Goal: Task Accomplishment & Management: Use online tool/utility

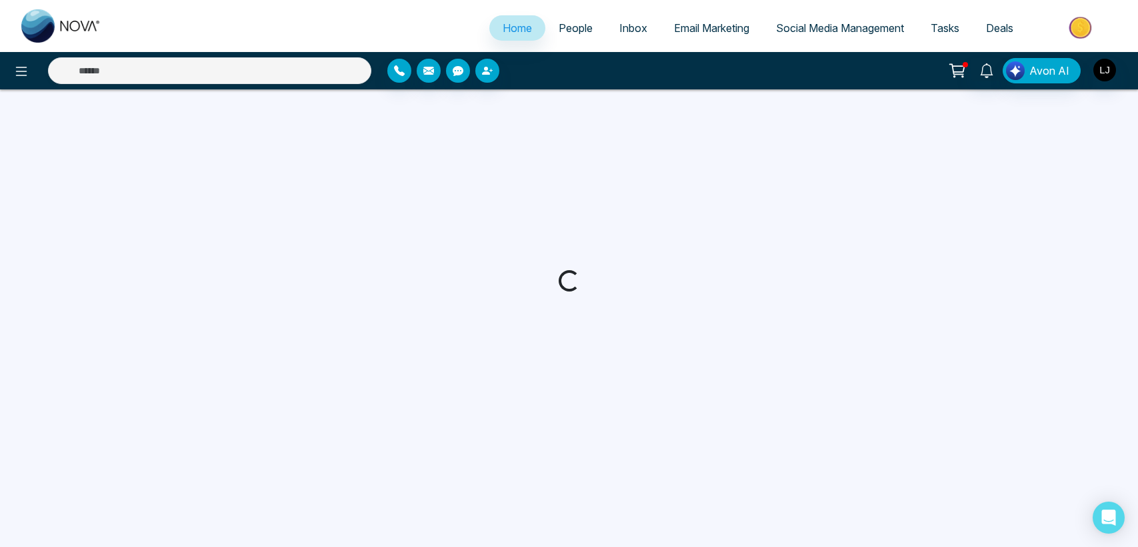
select select "*"
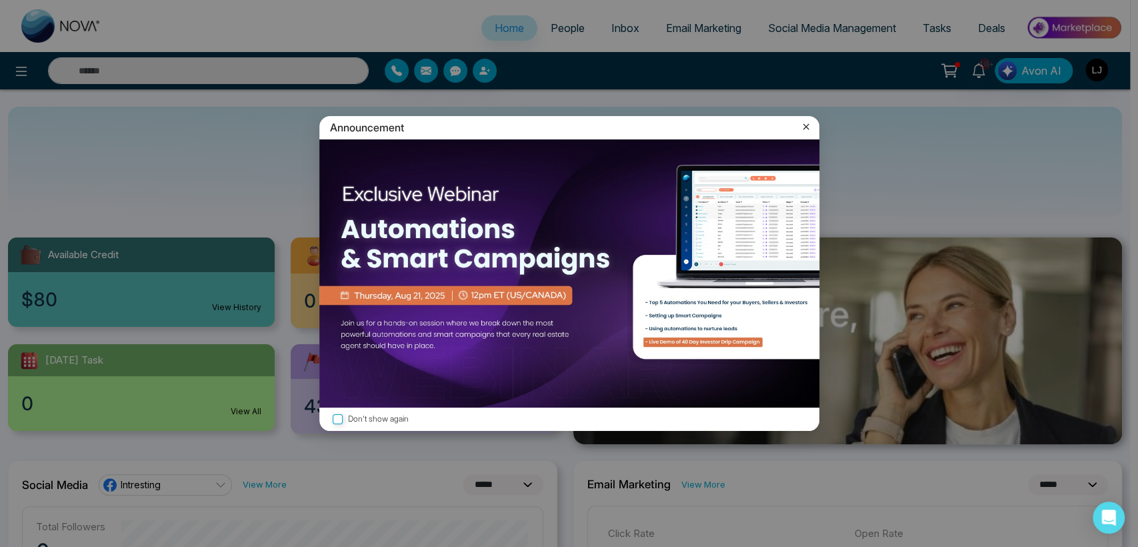
click at [805, 125] on icon at bounding box center [805, 126] width 13 height 13
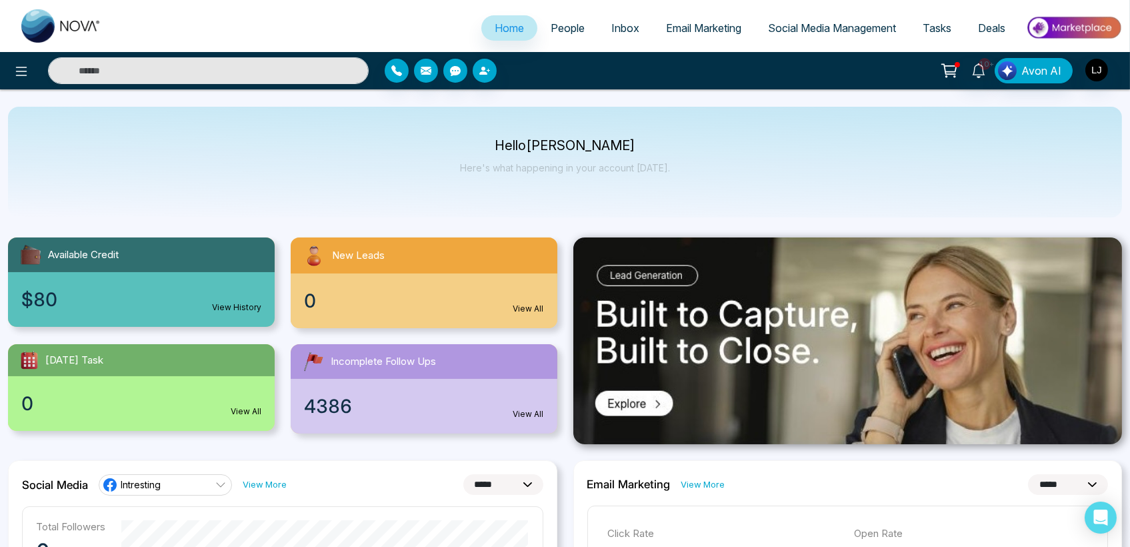
click at [560, 21] on link "People" at bounding box center [567, 27] width 61 height 25
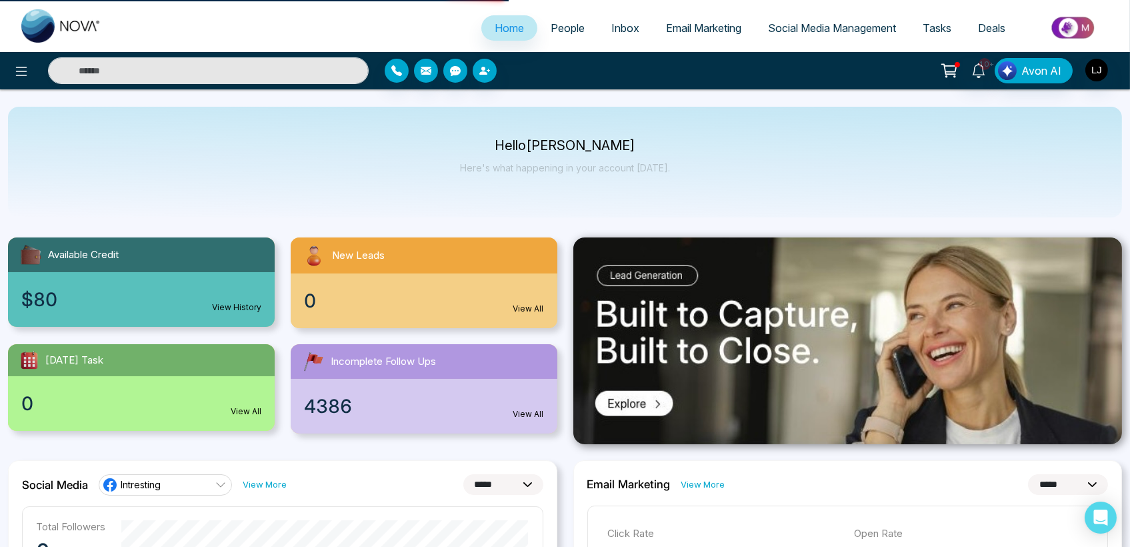
click at [815, 29] on span "Social Media Management" at bounding box center [832, 27] width 128 height 13
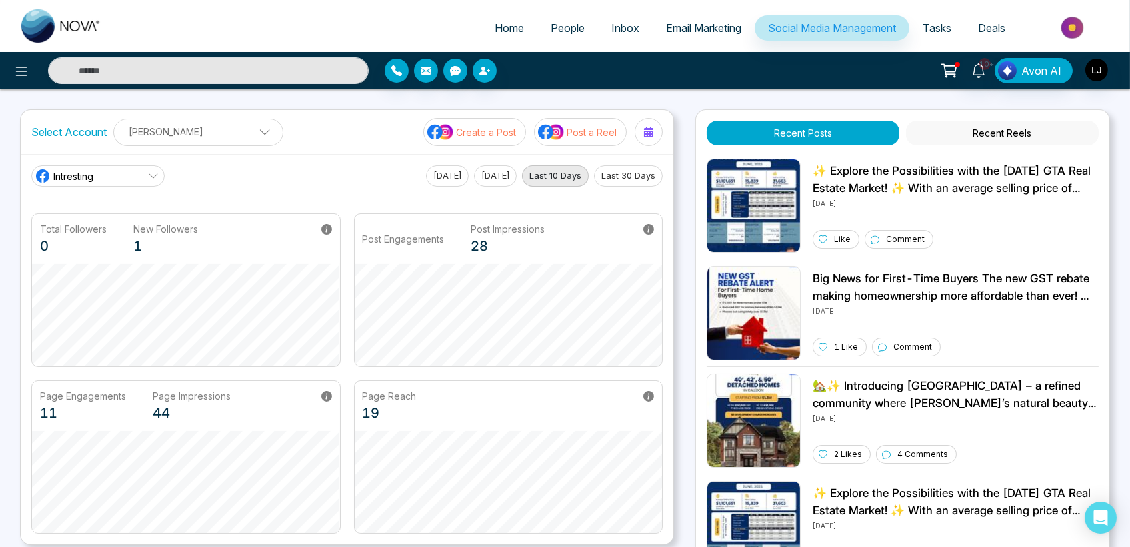
click at [125, 171] on link "Intresting" at bounding box center [97, 175] width 133 height 21
click at [115, 249] on div "Intresting [PERSON_NAME] [PERSON_NAME]" at bounding box center [125, 219] width 189 height 61
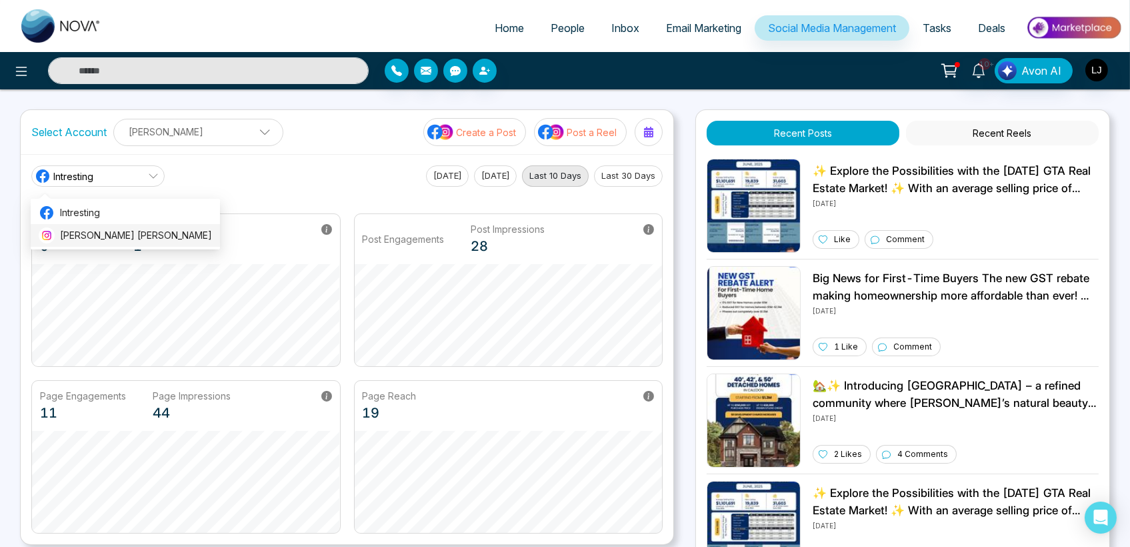
click at [107, 225] on li "[PERSON_NAME] [PERSON_NAME]" at bounding box center [125, 235] width 189 height 23
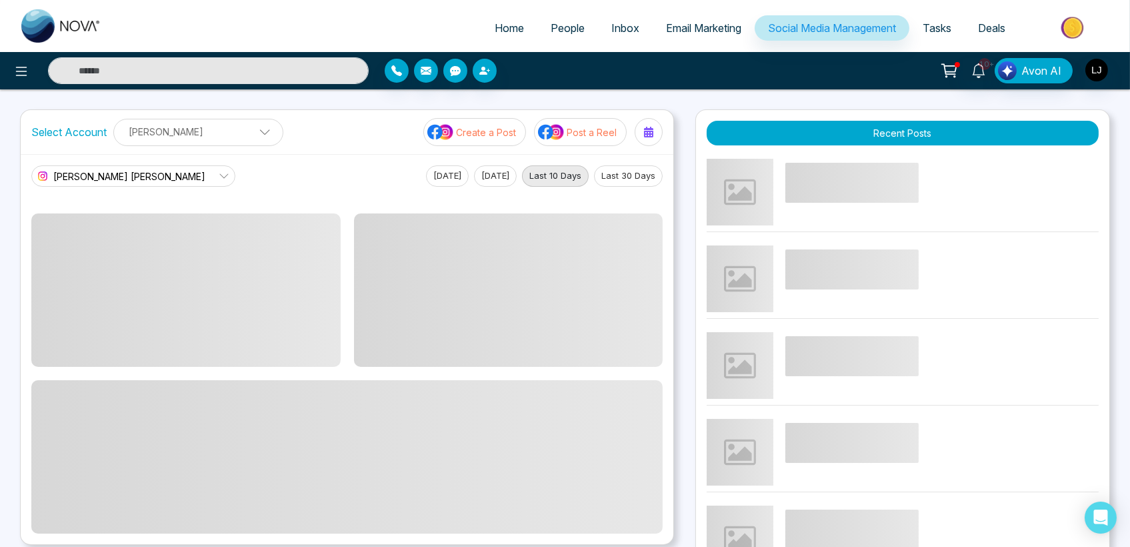
click at [563, 137] on img at bounding box center [551, 131] width 27 height 17
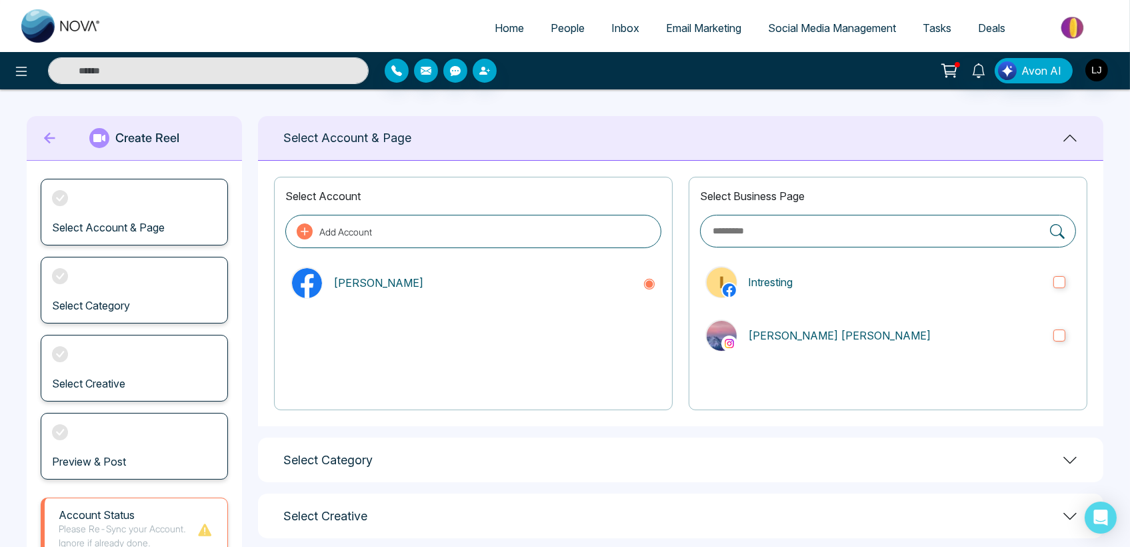
click at [41, 141] on icon at bounding box center [50, 138] width 20 height 27
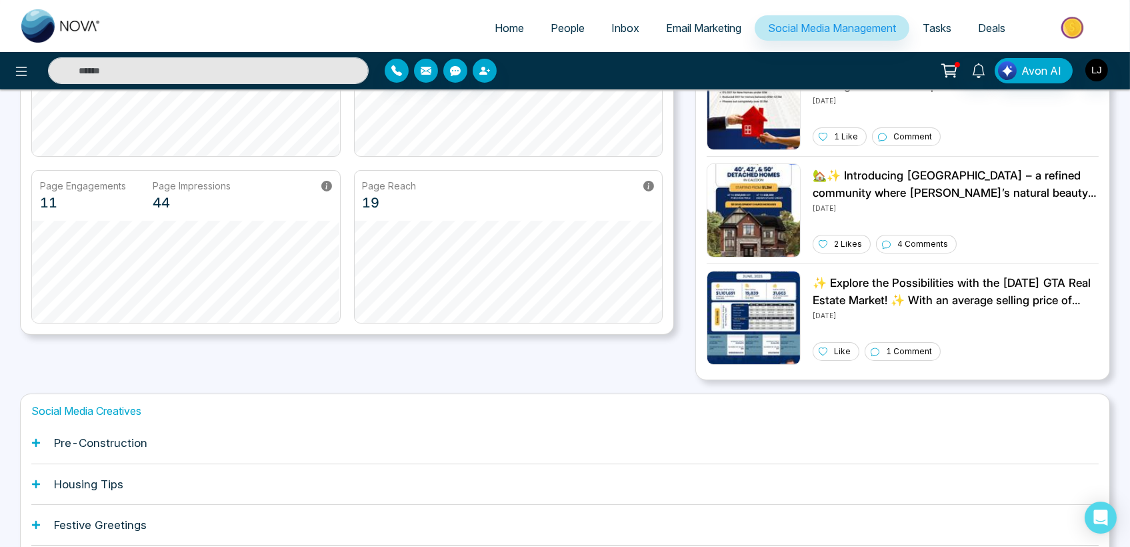
scroll to position [314, 0]
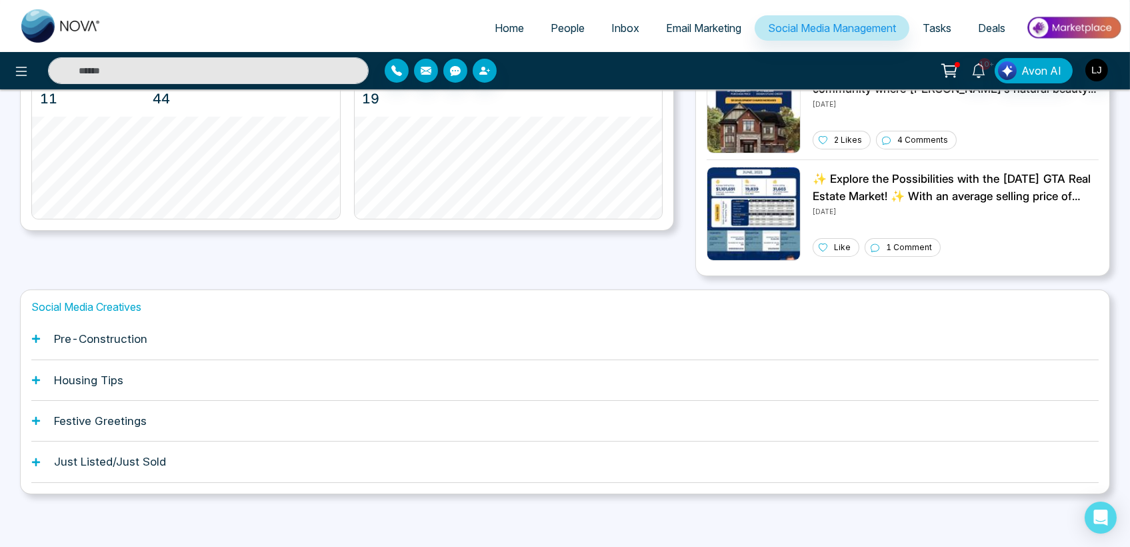
click at [933, 22] on span "Tasks" at bounding box center [937, 27] width 29 height 13
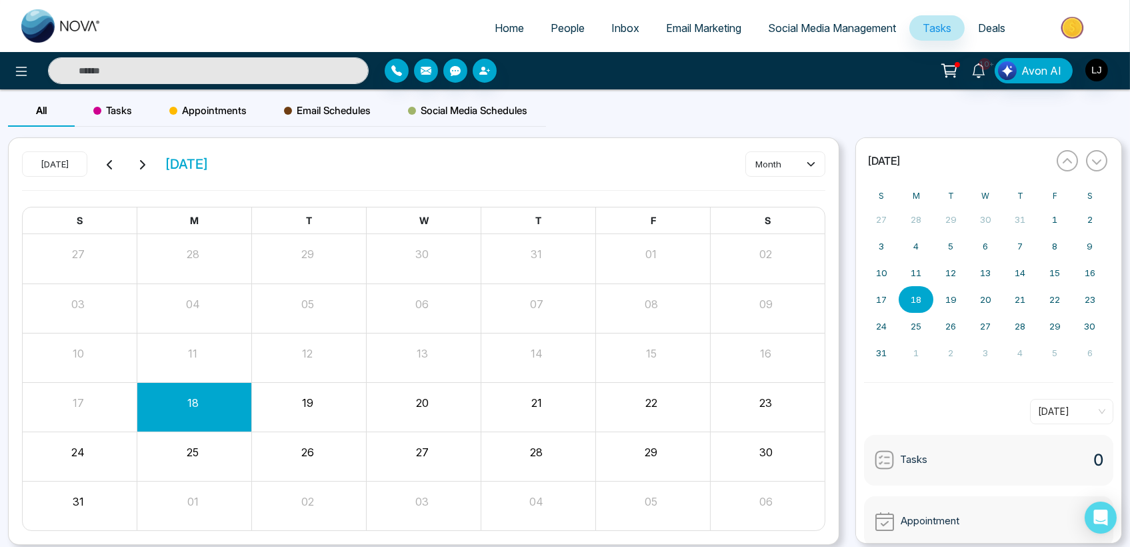
click at [853, 36] on link "Social Media Management" at bounding box center [832, 27] width 155 height 25
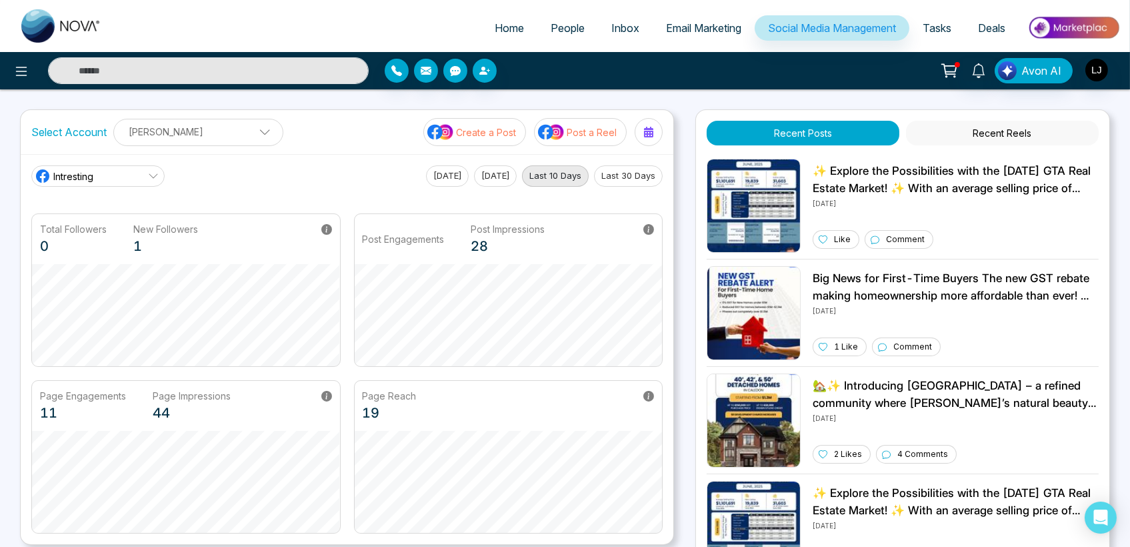
click at [711, 42] on ul "Home People Inbox Email Marketing Social Media Management Tasks Deals" at bounding box center [618, 29] width 1007 height 37
click at [731, 31] on span "Email Marketing" at bounding box center [703, 27] width 75 height 13
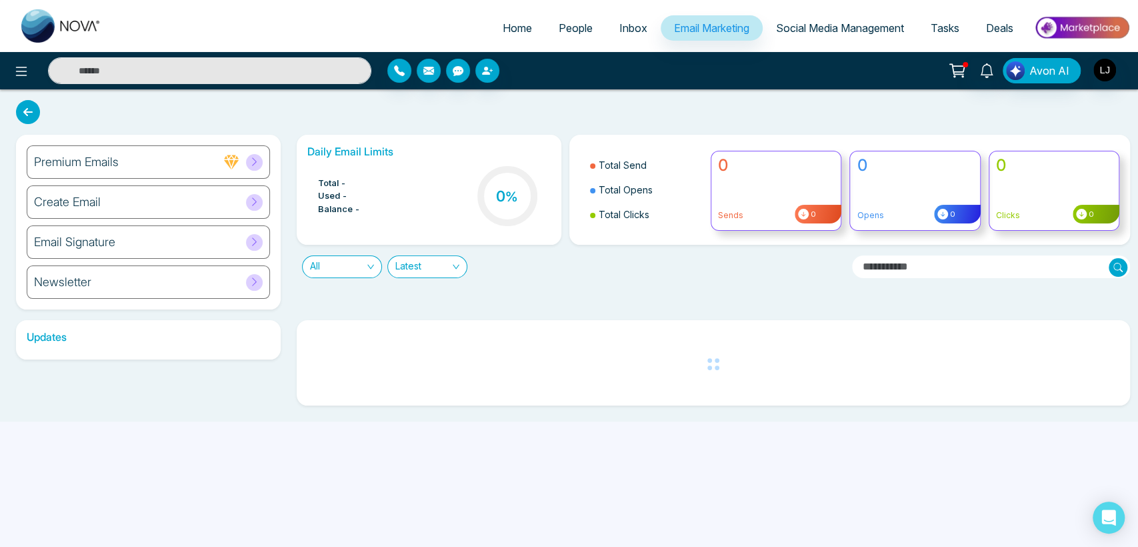
click at [819, 20] on link "Social Media Management" at bounding box center [840, 27] width 155 height 25
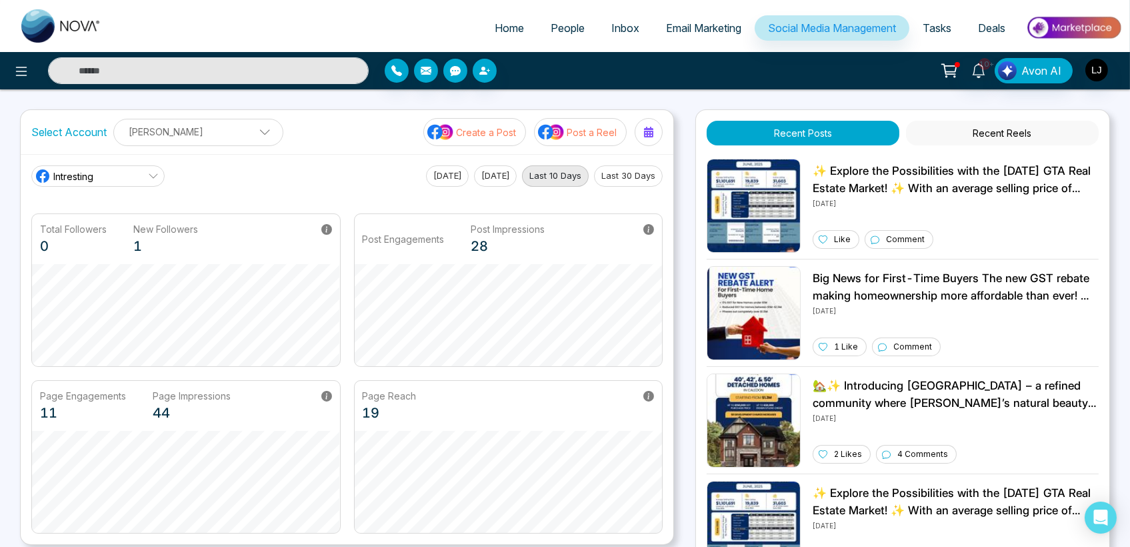
click at [551, 31] on span "People" at bounding box center [568, 27] width 34 height 13
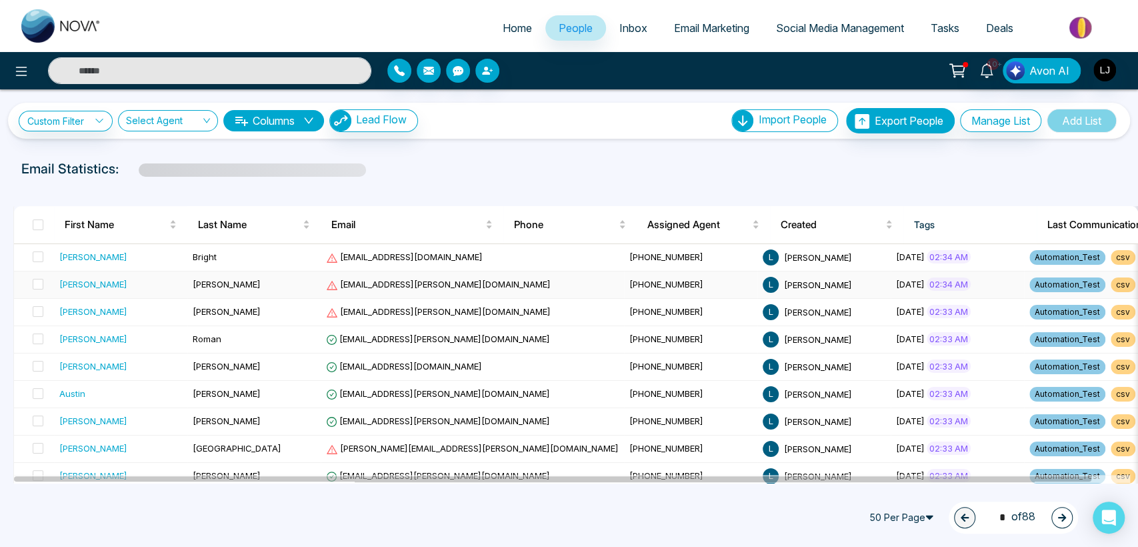
click at [403, 279] on span "[EMAIL_ADDRESS][PERSON_NAME][DOMAIN_NAME]" at bounding box center [438, 284] width 225 height 11
click at [387, 284] on span "[EMAIL_ADDRESS][PERSON_NAME][DOMAIN_NAME]" at bounding box center [438, 284] width 225 height 11
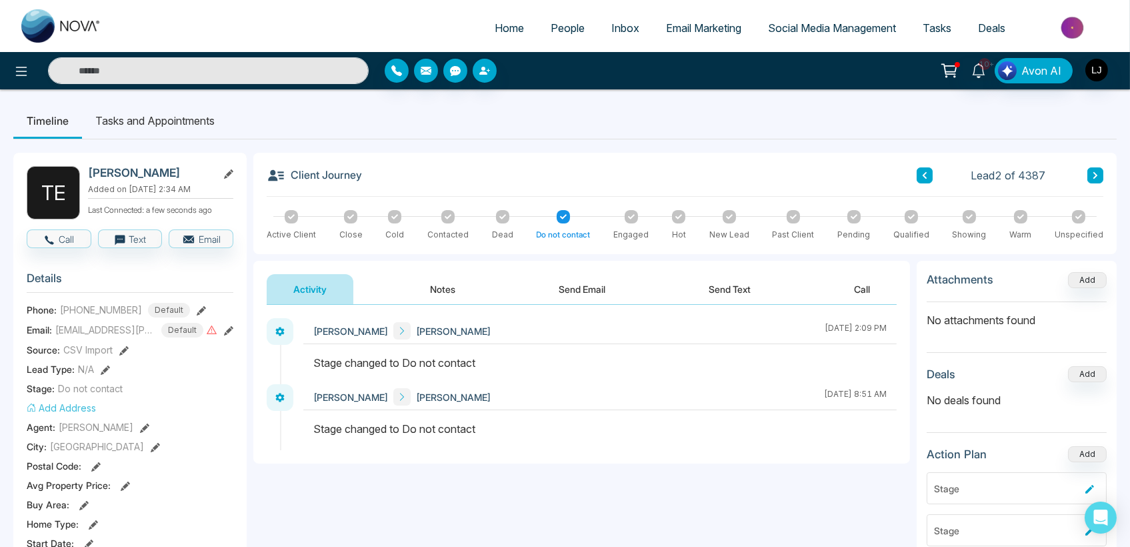
click at [791, 17] on link "Social Media Management" at bounding box center [832, 27] width 155 height 25
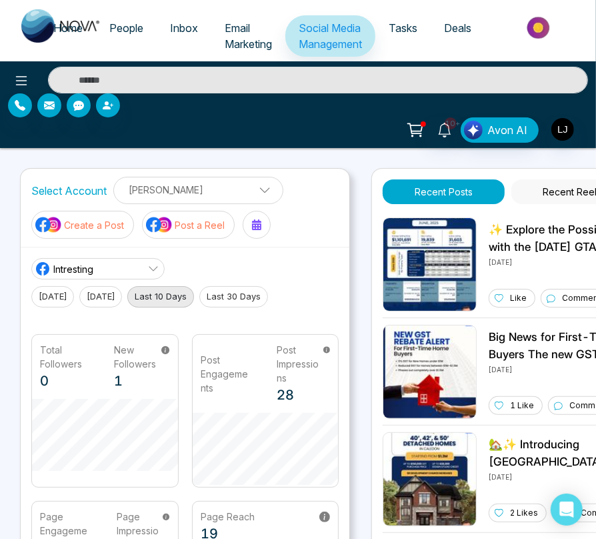
click at [111, 24] on span "People" at bounding box center [126, 27] width 34 height 13
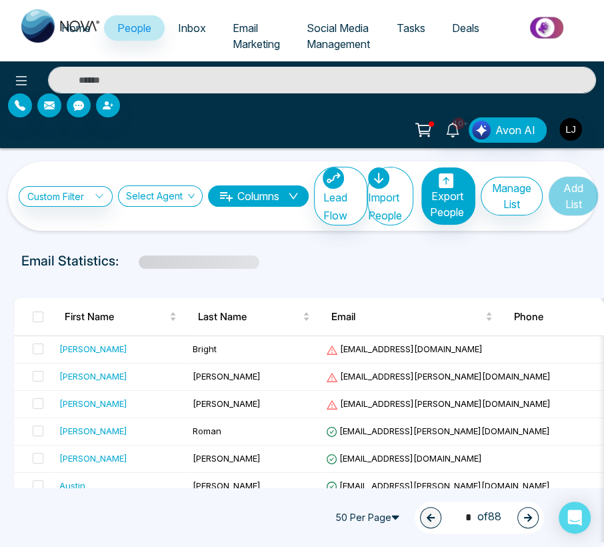
drag, startPoint x: 75, startPoint y: 25, endPoint x: 119, endPoint y: 79, distance: 69.1
click at [75, 25] on span "Home" at bounding box center [75, 27] width 29 height 13
select select "*"
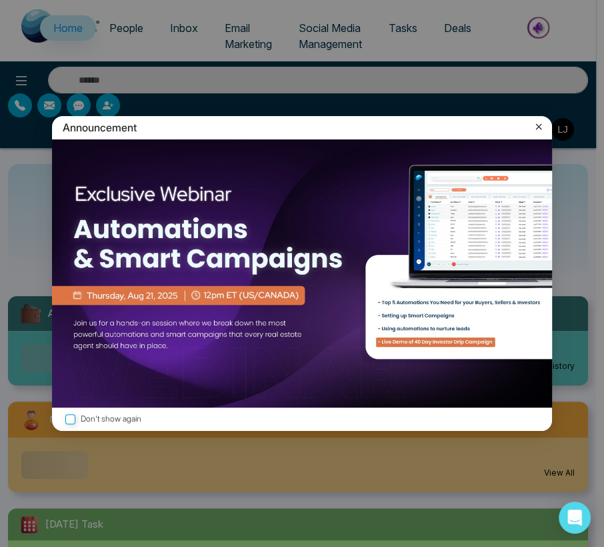
click at [539, 120] on icon at bounding box center [538, 126] width 13 height 13
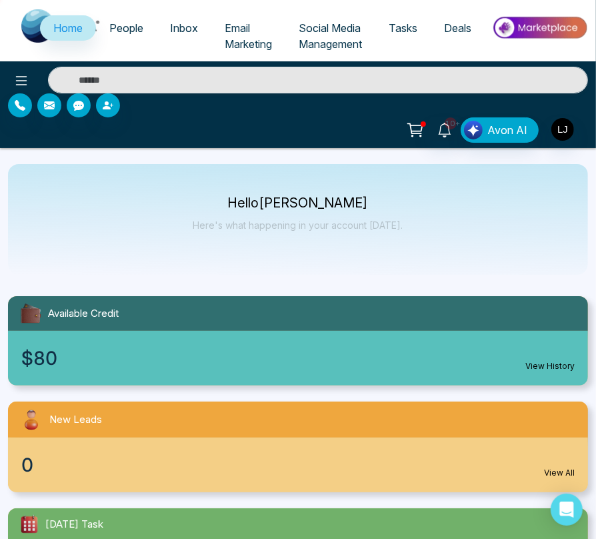
click at [335, 27] on span "Social Media Management" at bounding box center [330, 35] width 63 height 29
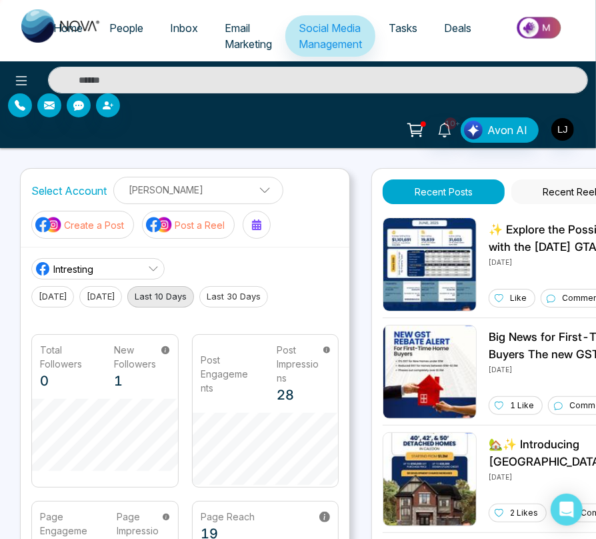
click at [403, 23] on span "Tasks" at bounding box center [403, 27] width 29 height 13
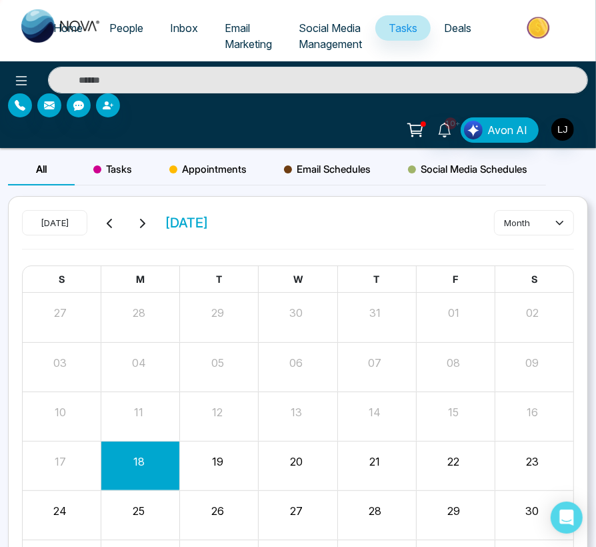
click at [455, 23] on span "Deals" at bounding box center [457, 27] width 27 height 13
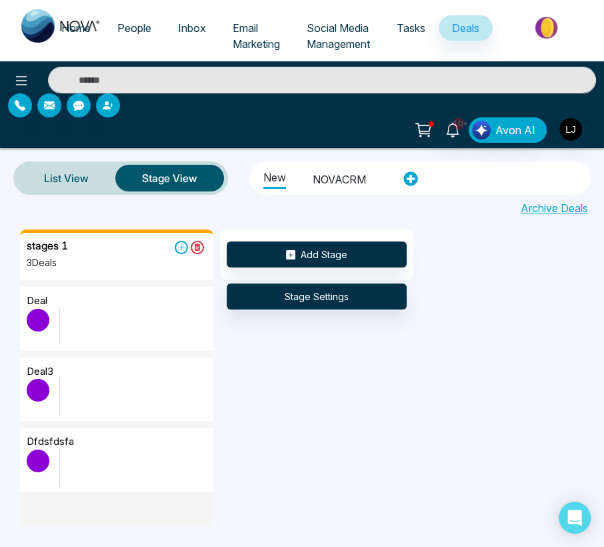
click at [129, 25] on span "People" at bounding box center [134, 27] width 34 height 13
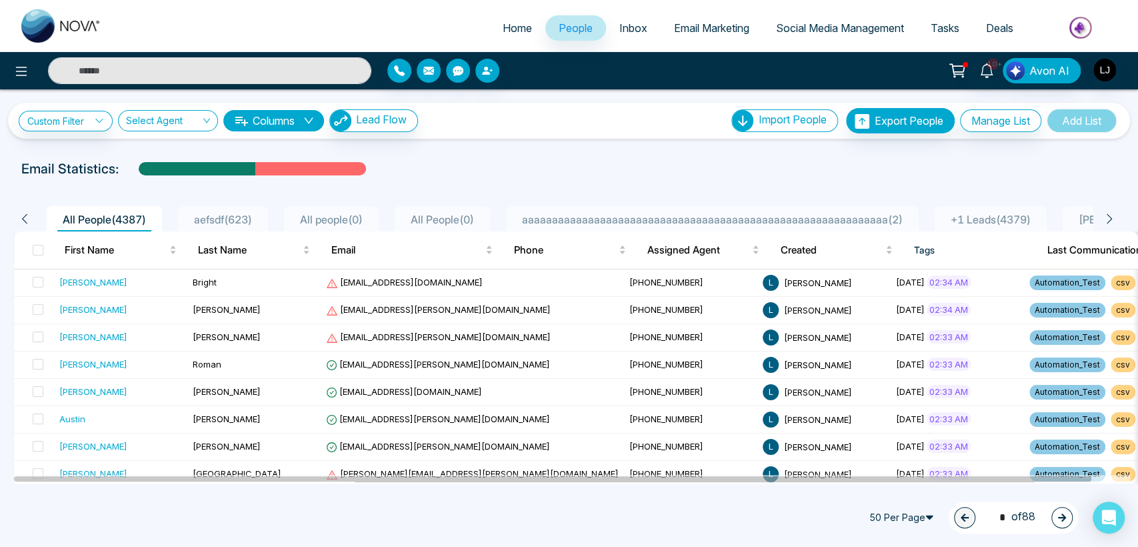
click at [503, 26] on span "Home" at bounding box center [517, 27] width 29 height 13
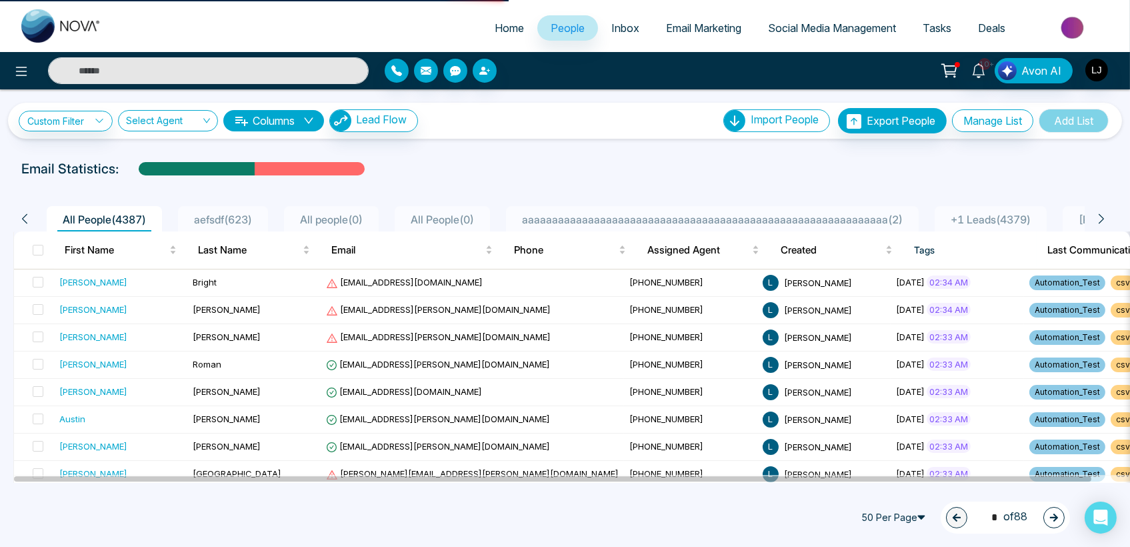
select select "*"
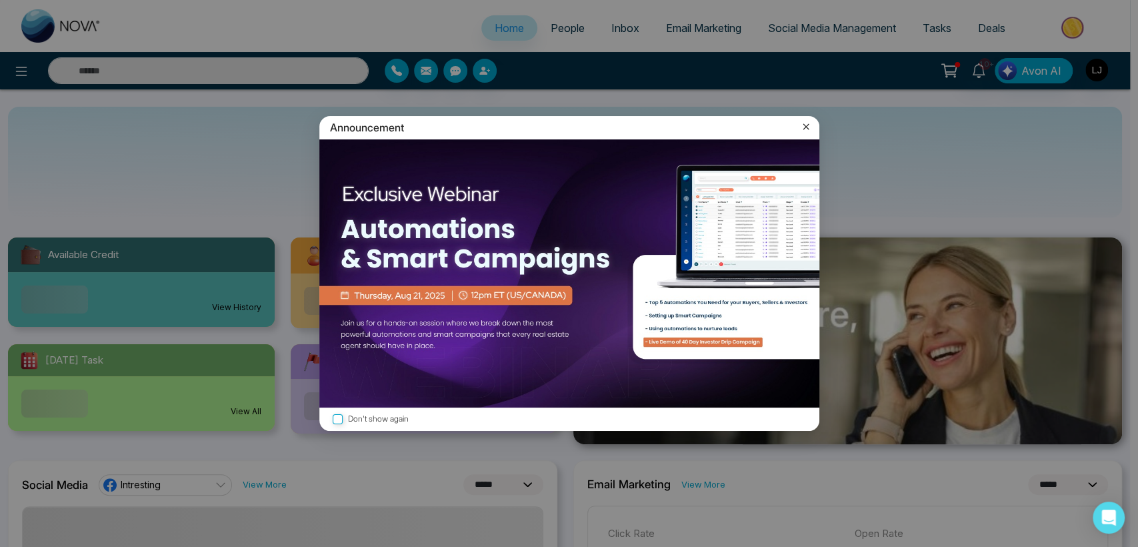
click at [809, 125] on icon at bounding box center [805, 126] width 13 height 13
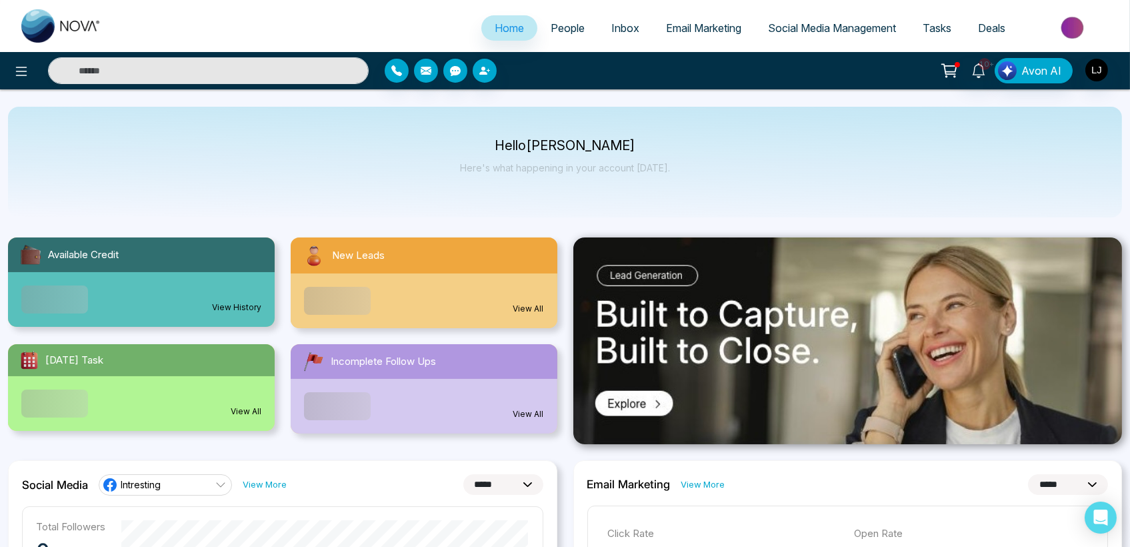
click at [567, 27] on span "People" at bounding box center [568, 27] width 34 height 13
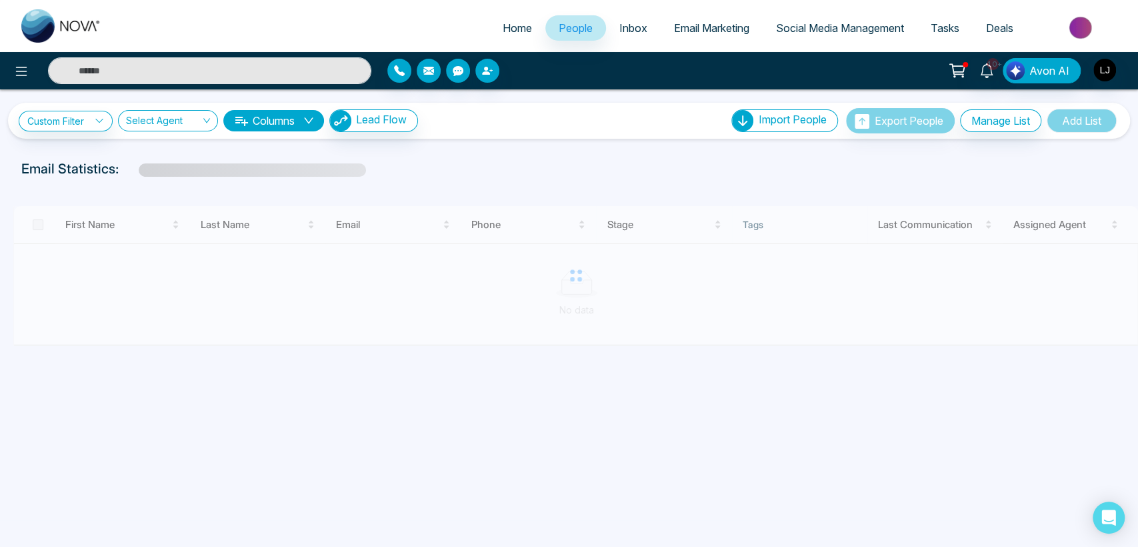
click at [625, 31] on span "Inbox" at bounding box center [633, 27] width 28 height 13
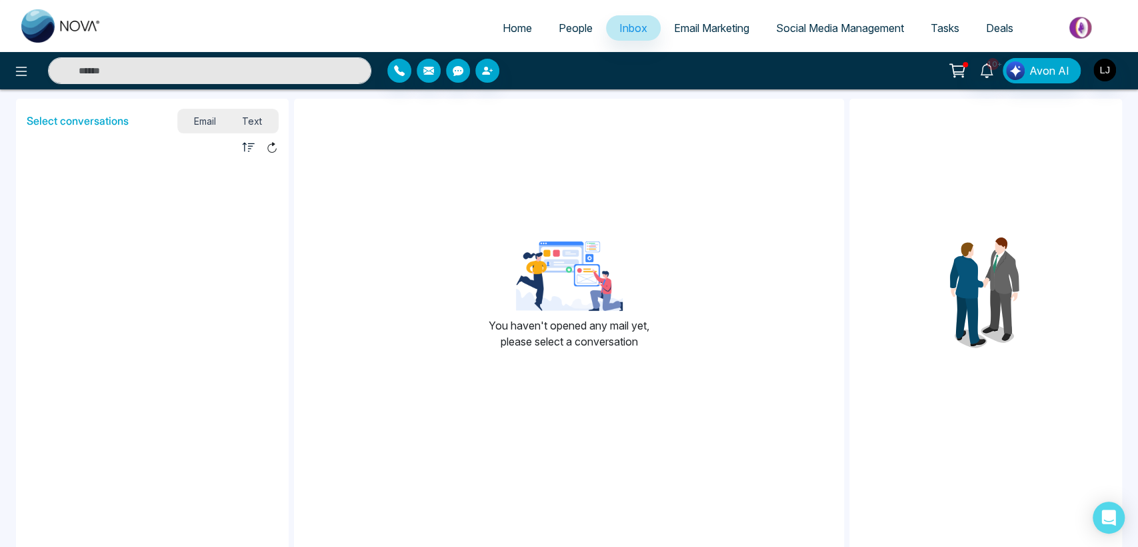
click at [569, 29] on span "People" at bounding box center [576, 27] width 34 height 13
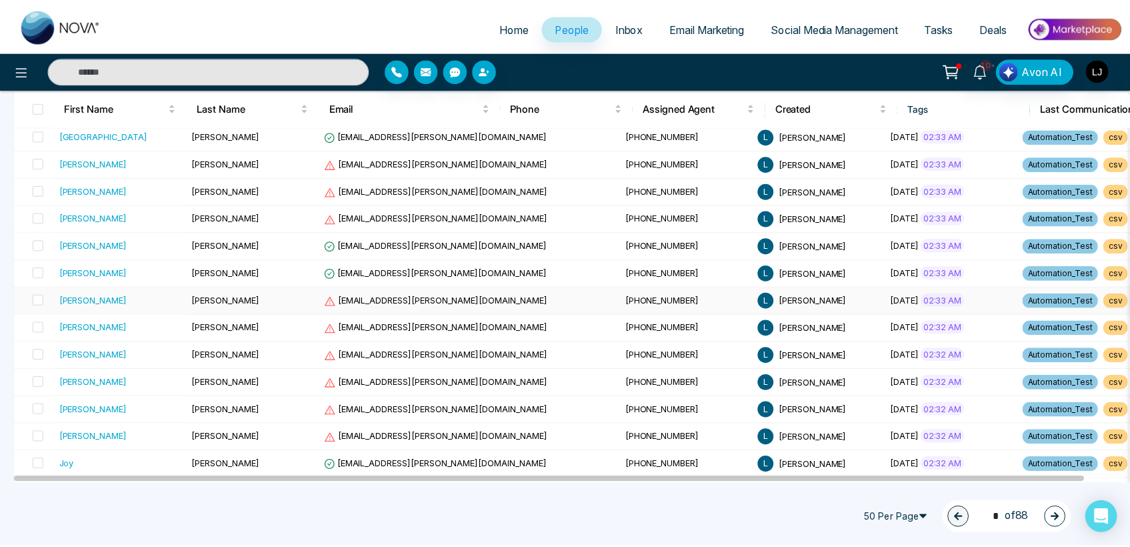
scroll to position [343, 0]
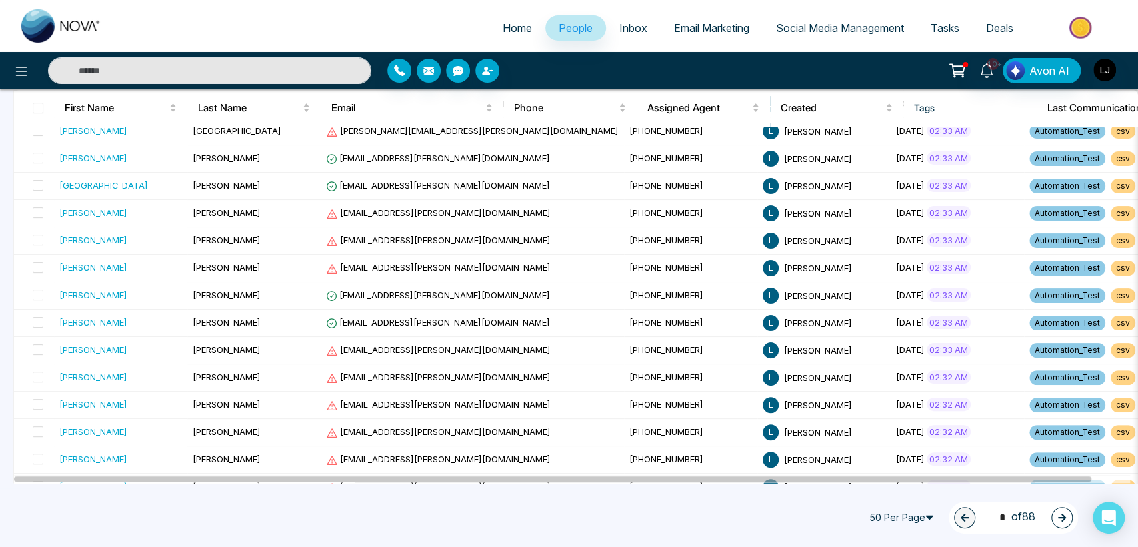
click at [858, 33] on span "Social Media Management" at bounding box center [840, 27] width 128 height 13
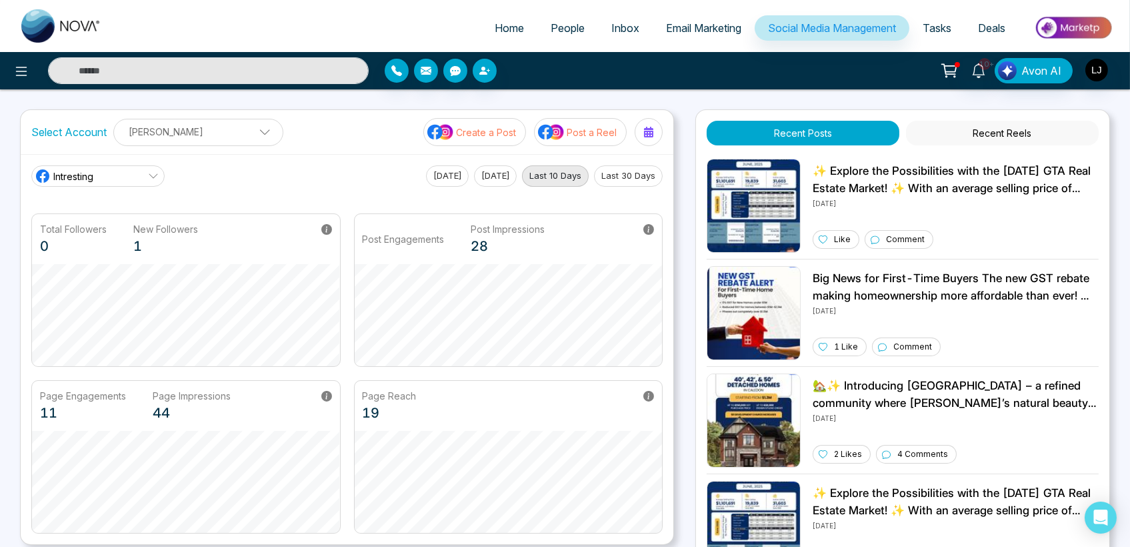
click at [503, 129] on p "Create a Post" at bounding box center [486, 132] width 60 height 14
click at [491, 131] on p "Create a Post" at bounding box center [486, 132] width 60 height 14
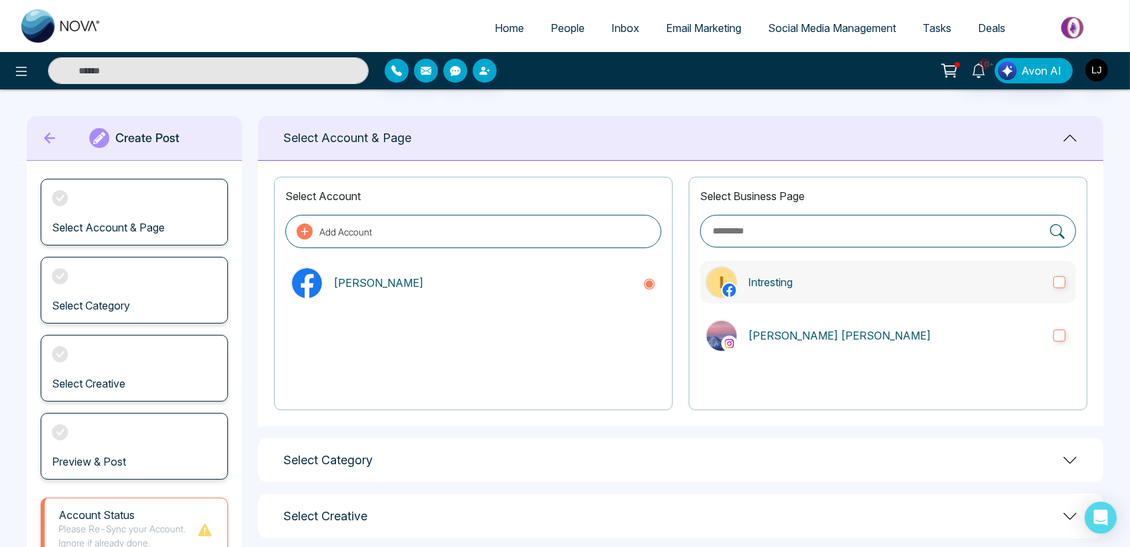
click at [1047, 275] on label "Intresting" at bounding box center [888, 282] width 376 height 43
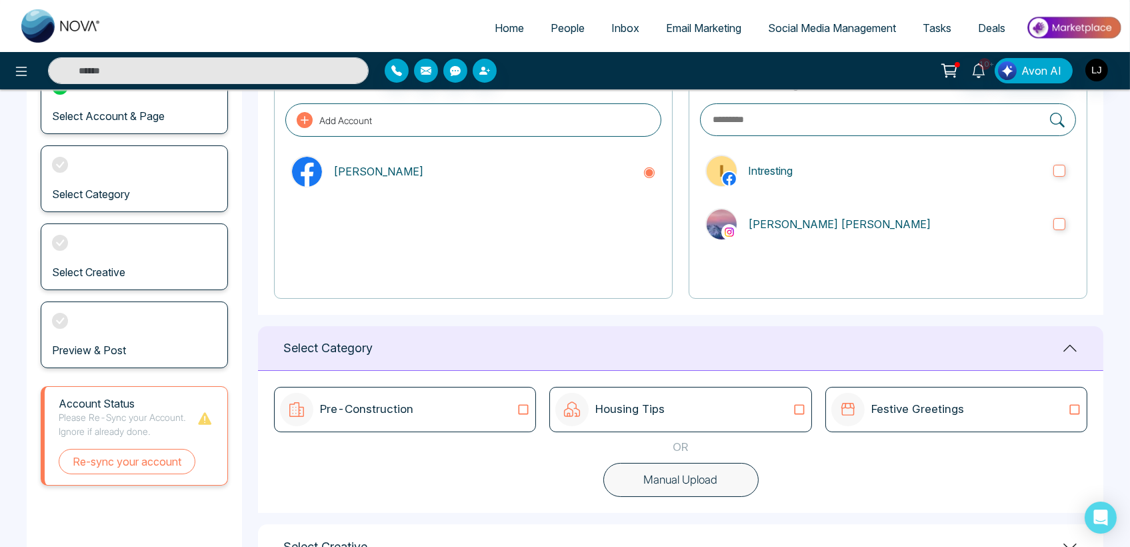
scroll to position [216, 0]
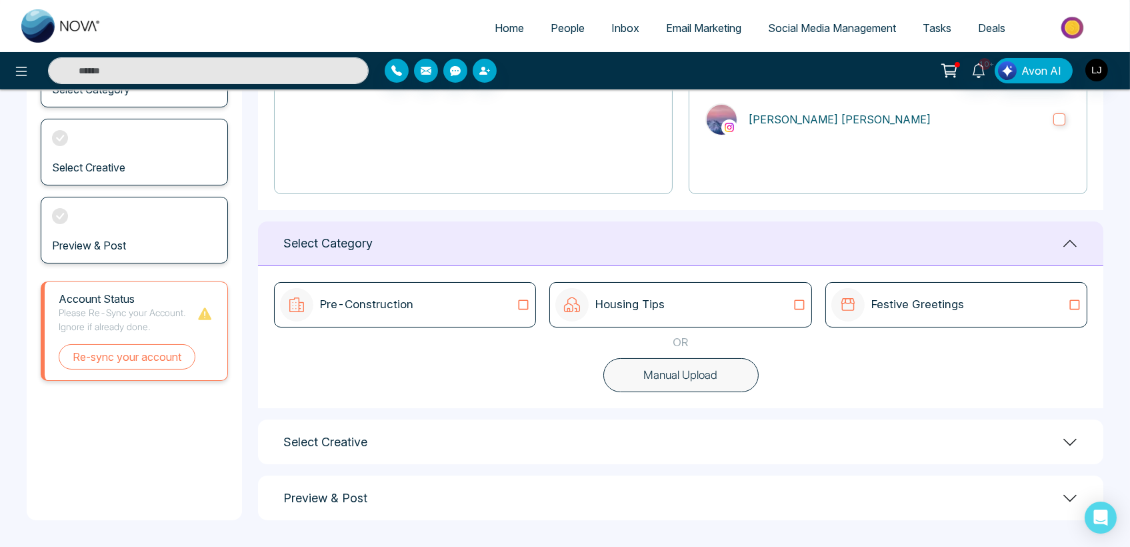
click at [524, 305] on icon at bounding box center [523, 304] width 17 height 13
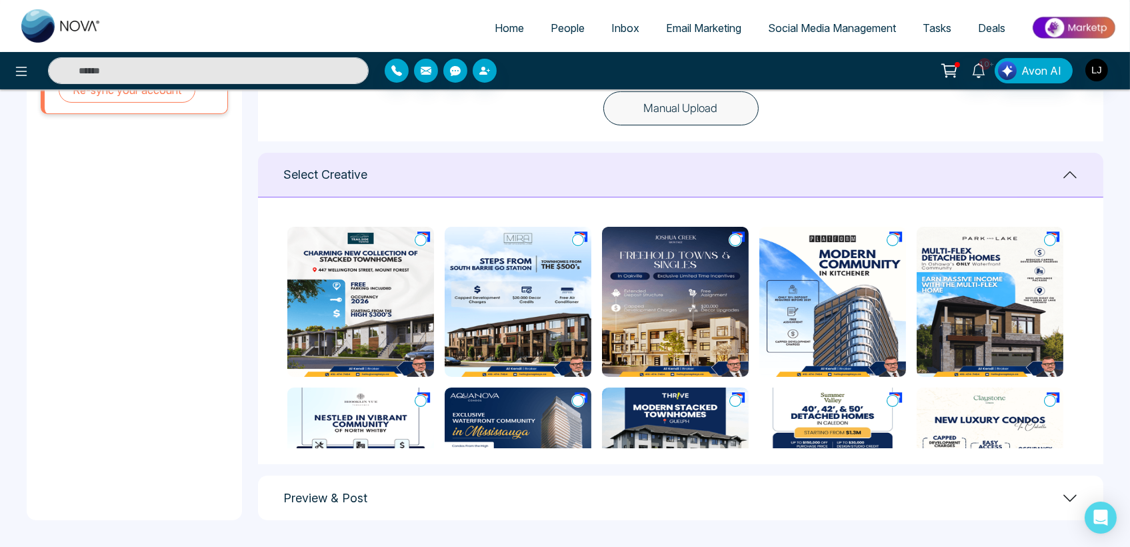
scroll to position [0, 0]
